Goal: Transaction & Acquisition: Purchase product/service

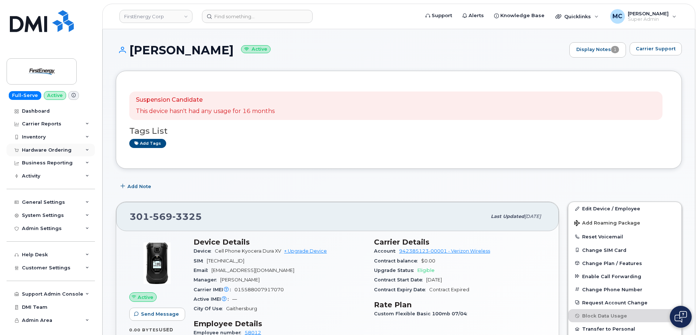
click at [49, 149] on div "Hardware Ordering" at bounding box center [47, 150] width 50 height 6
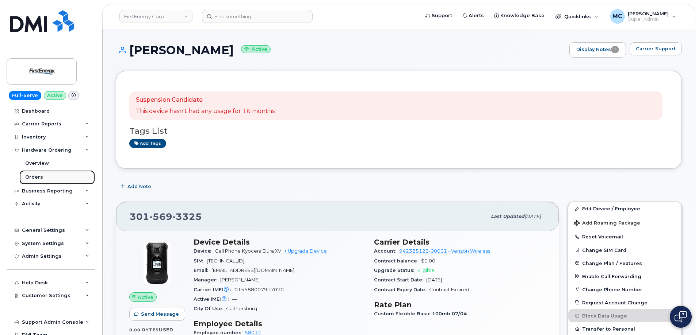
click at [38, 175] on div "Orders" at bounding box center [34, 177] width 18 height 7
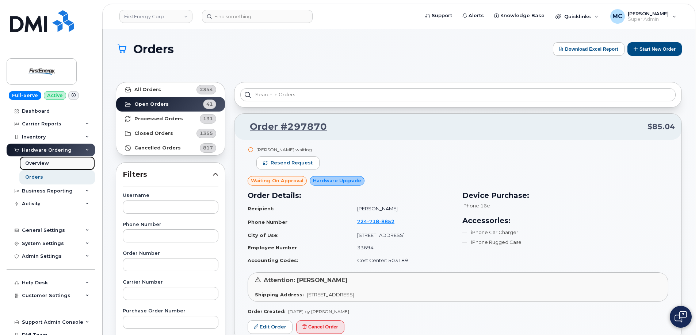
click at [43, 160] on div "Overview" at bounding box center [37, 163] width 24 height 7
click at [50, 162] on link "Overview" at bounding box center [57, 164] width 76 height 14
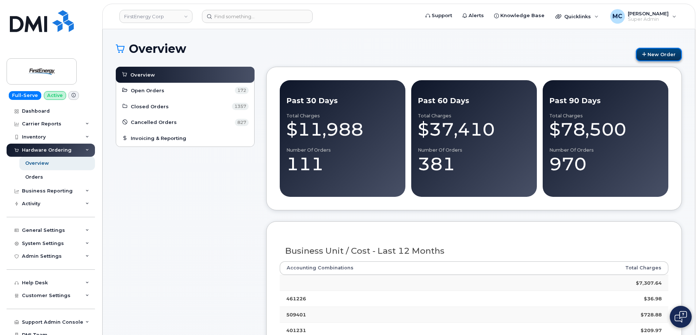
click at [651, 55] on link "New Order" at bounding box center [659, 55] width 46 height 14
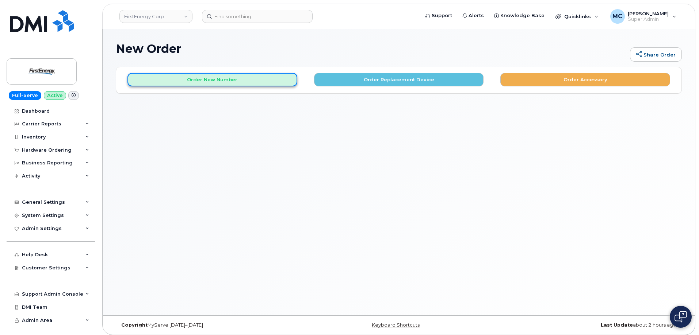
click at [202, 81] on button "Order New Number" at bounding box center [212, 80] width 170 height 14
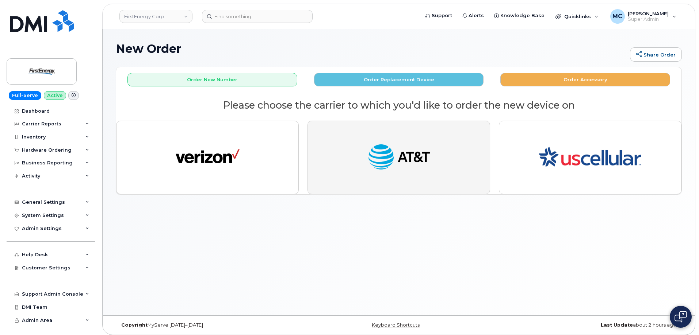
click at [423, 166] on img "button" at bounding box center [399, 157] width 64 height 33
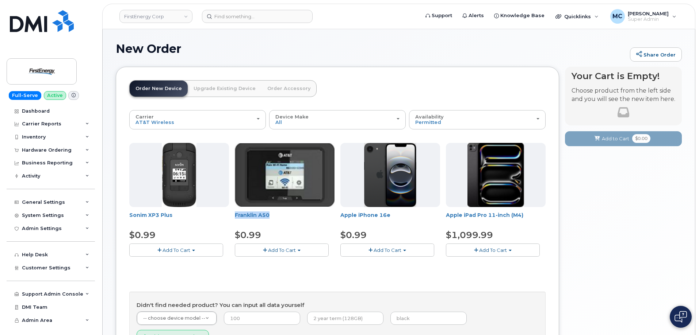
drag, startPoint x: 271, startPoint y: 215, endPoint x: 229, endPoint y: 218, distance: 42.1
click at [234, 217] on div "Sonim XP3 Plus $0.99 Add To Cart $0.99 - 2 Year Activation Franklin A50 $0.99 A…" at bounding box center [337, 206] width 416 height 126
copy link "Franklin A50"
click at [614, 200] on div "Your Cart is Empty! Choose product from the left side and you will see the new …" at bounding box center [623, 227] width 117 height 321
